Goal: Task Accomplishment & Management: Use online tool/utility

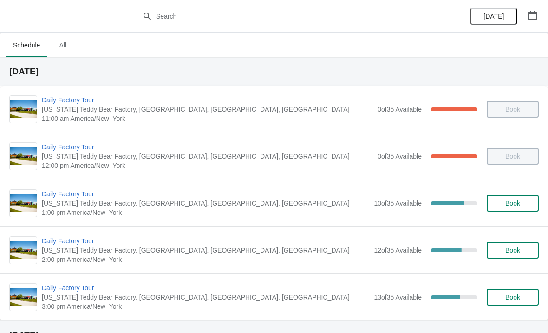
click at [87, 189] on span "Daily Factory Tour" at bounding box center [206, 193] width 328 height 9
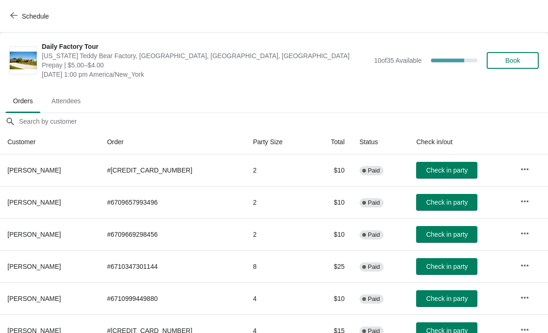
click at [446, 169] on span "Check in party" at bounding box center [446, 169] width 41 height 7
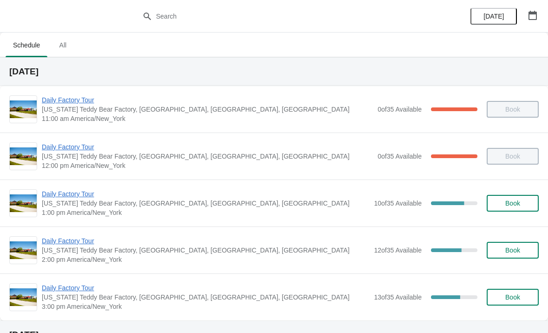
click at [79, 195] on span "Daily Factory Tour" at bounding box center [206, 193] width 328 height 9
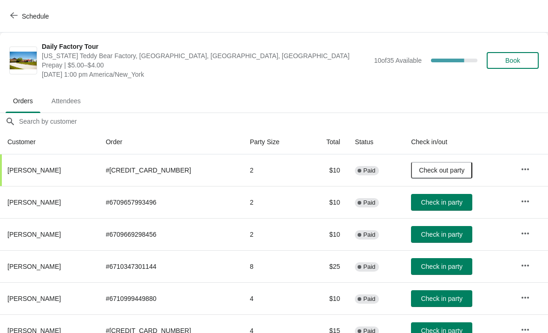
click at [439, 269] on span "Check in party" at bounding box center [441, 265] width 41 height 7
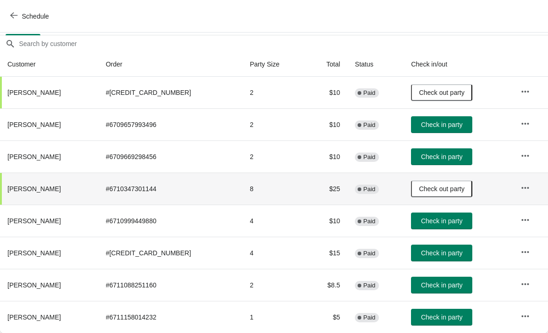
scroll to position [78, 0]
click at [424, 285] on span "Check in party" at bounding box center [441, 284] width 41 height 7
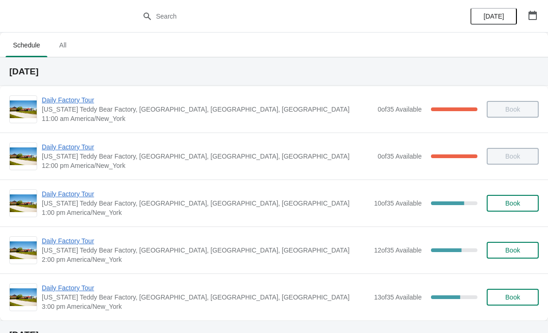
click at [72, 143] on span "Daily Factory Tour" at bounding box center [207, 146] width 331 height 9
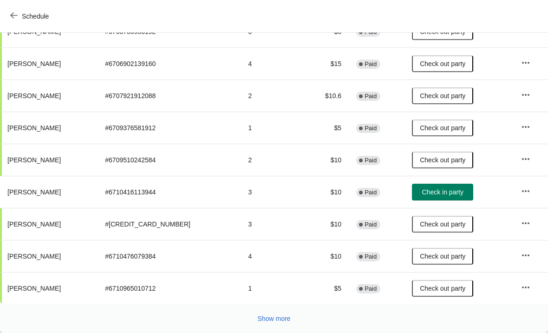
scroll to position [170, 0]
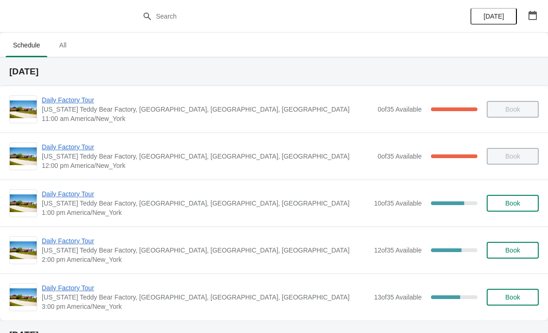
click at [71, 191] on span "Daily Factory Tour" at bounding box center [206, 193] width 328 height 9
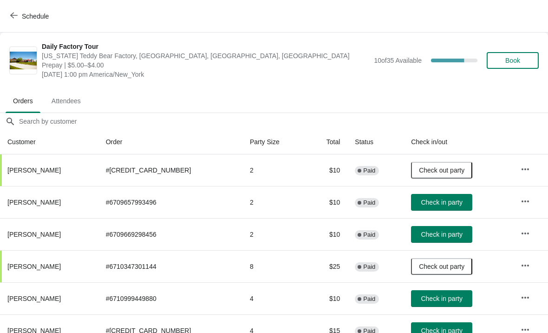
click at [421, 295] on span "Check in party" at bounding box center [441, 298] width 41 height 7
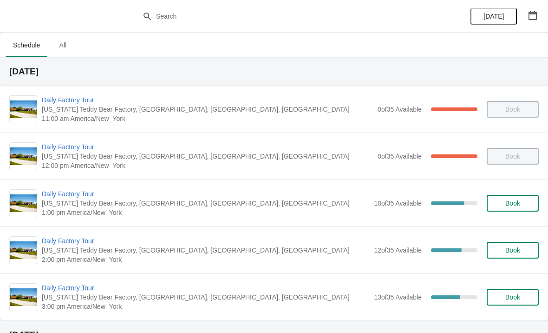
click at [80, 242] on span "Daily Factory Tour" at bounding box center [206, 240] width 328 height 9
click at [77, 243] on span "Daily Factory Tour" at bounding box center [206, 240] width 328 height 9
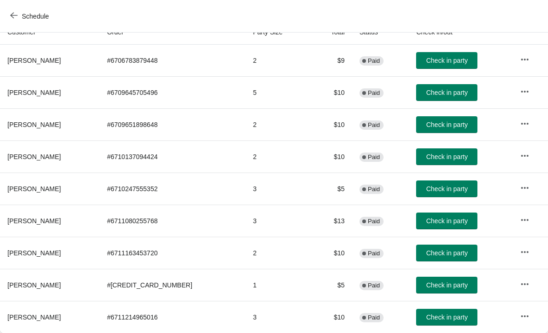
scroll to position [110, 0]
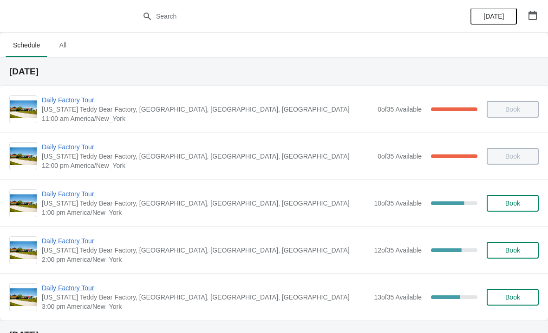
click at [87, 195] on span "Daily Factory Tour" at bounding box center [206, 193] width 328 height 9
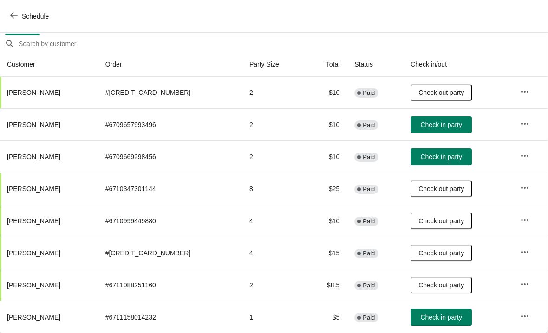
scroll to position [78, 0]
click at [523, 320] on icon "button" at bounding box center [524, 315] width 9 height 9
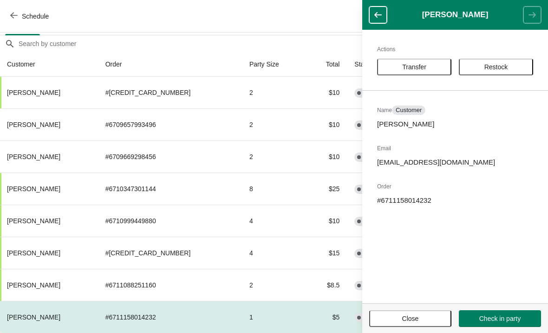
click at [408, 316] on span "Close" at bounding box center [410, 318] width 17 height 7
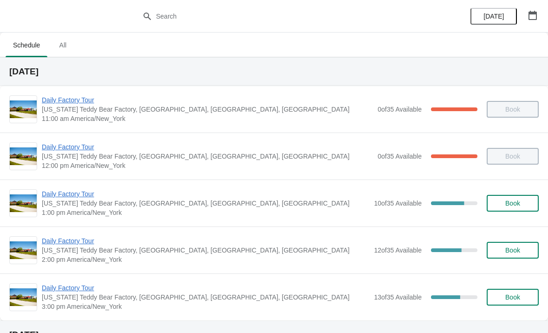
click at [92, 197] on span "Daily Factory Tour" at bounding box center [206, 193] width 328 height 9
click at [82, 241] on span "Daily Factory Tour" at bounding box center [206, 240] width 328 height 9
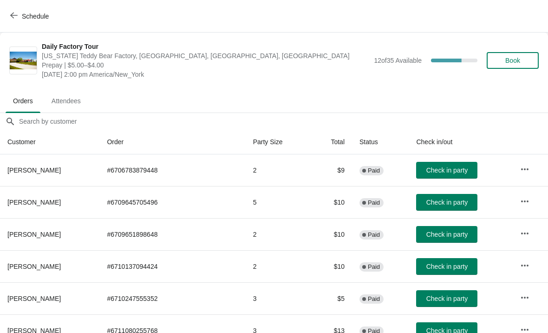
click at [12, 17] on icon "button" at bounding box center [13, 15] width 7 height 7
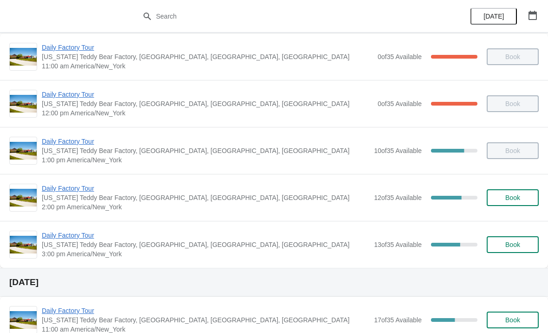
scroll to position [54, 0]
